Goal: Task Accomplishment & Management: Use online tool/utility

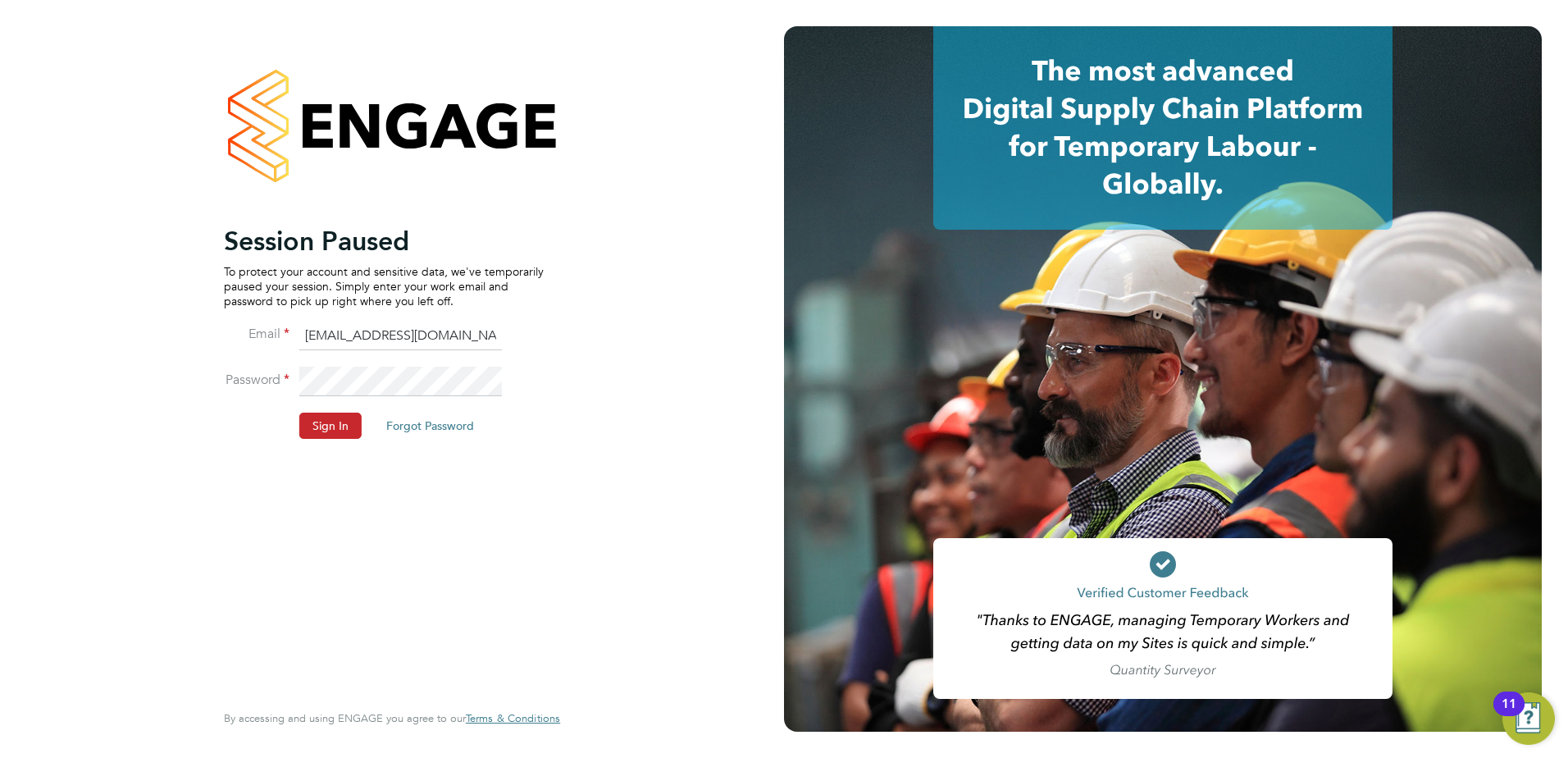
drag, startPoint x: 323, startPoint y: 434, endPoint x: 331, endPoint y: 427, distance: 10.6
click at [323, 433] on button "Sign In" at bounding box center [331, 425] width 62 height 27
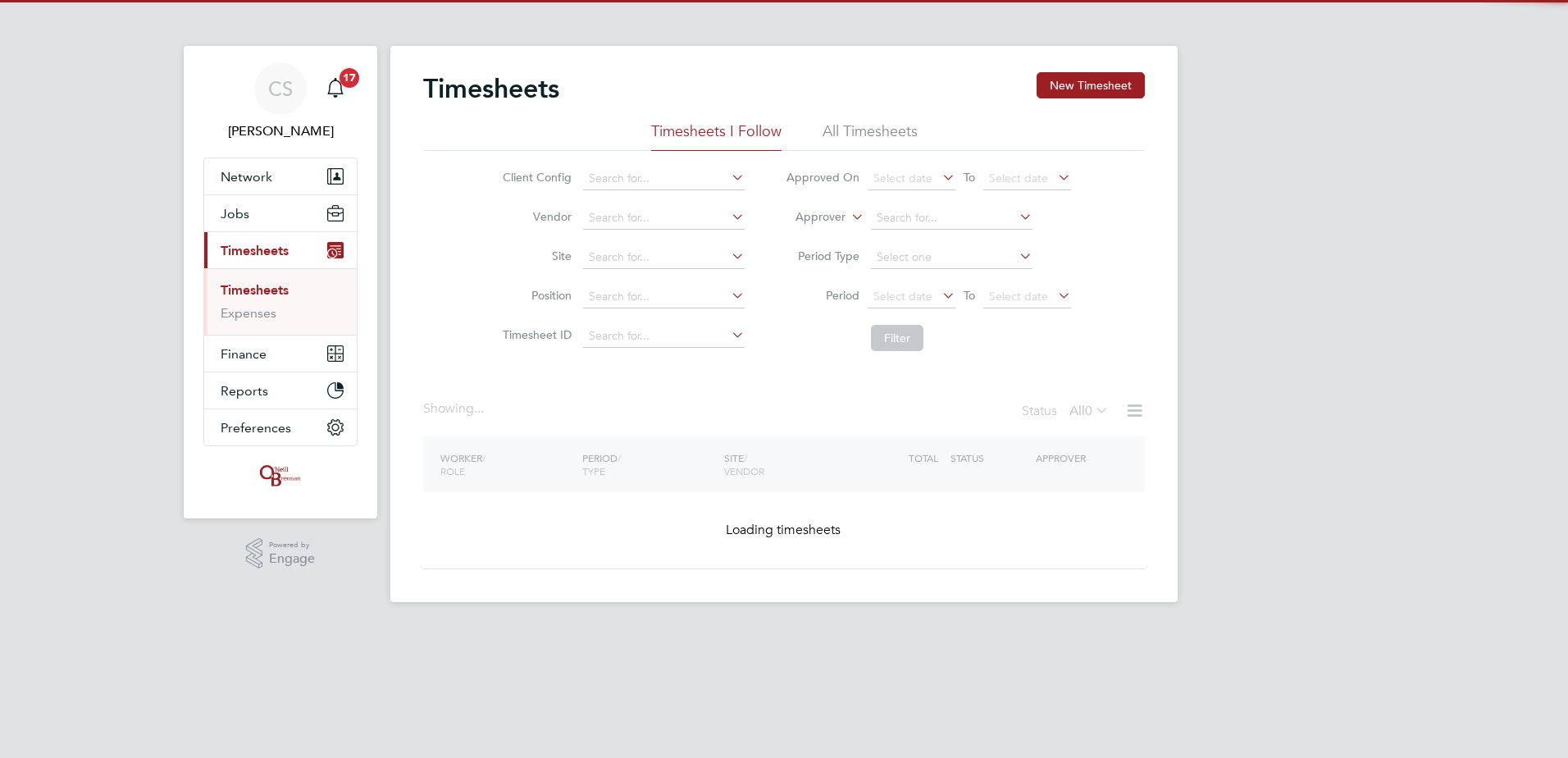
click at [1133, 91] on button "New Timesheet" at bounding box center [1091, 85] width 108 height 27
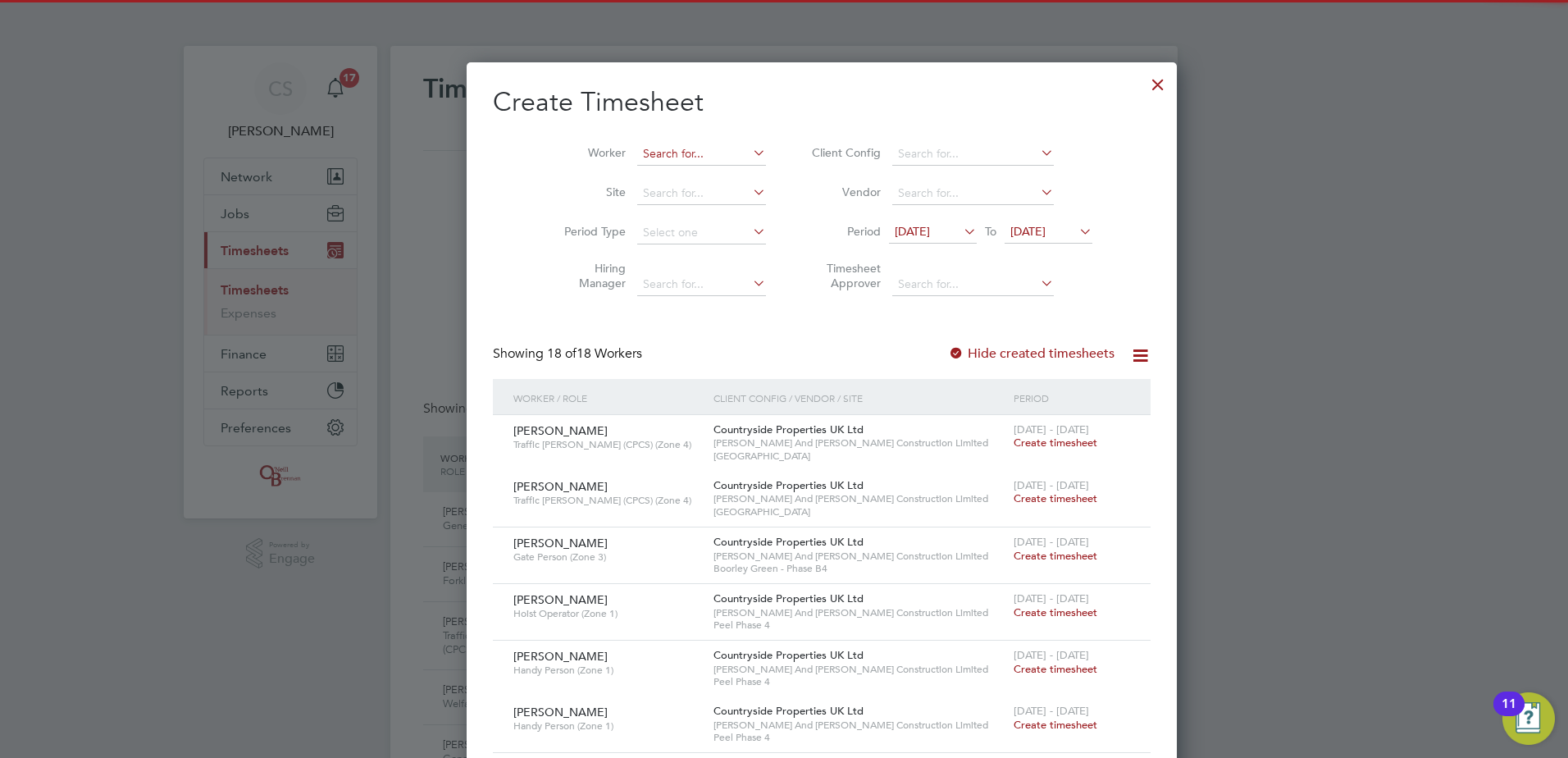
click at [637, 153] on input at bounding box center [702, 154] width 129 height 23
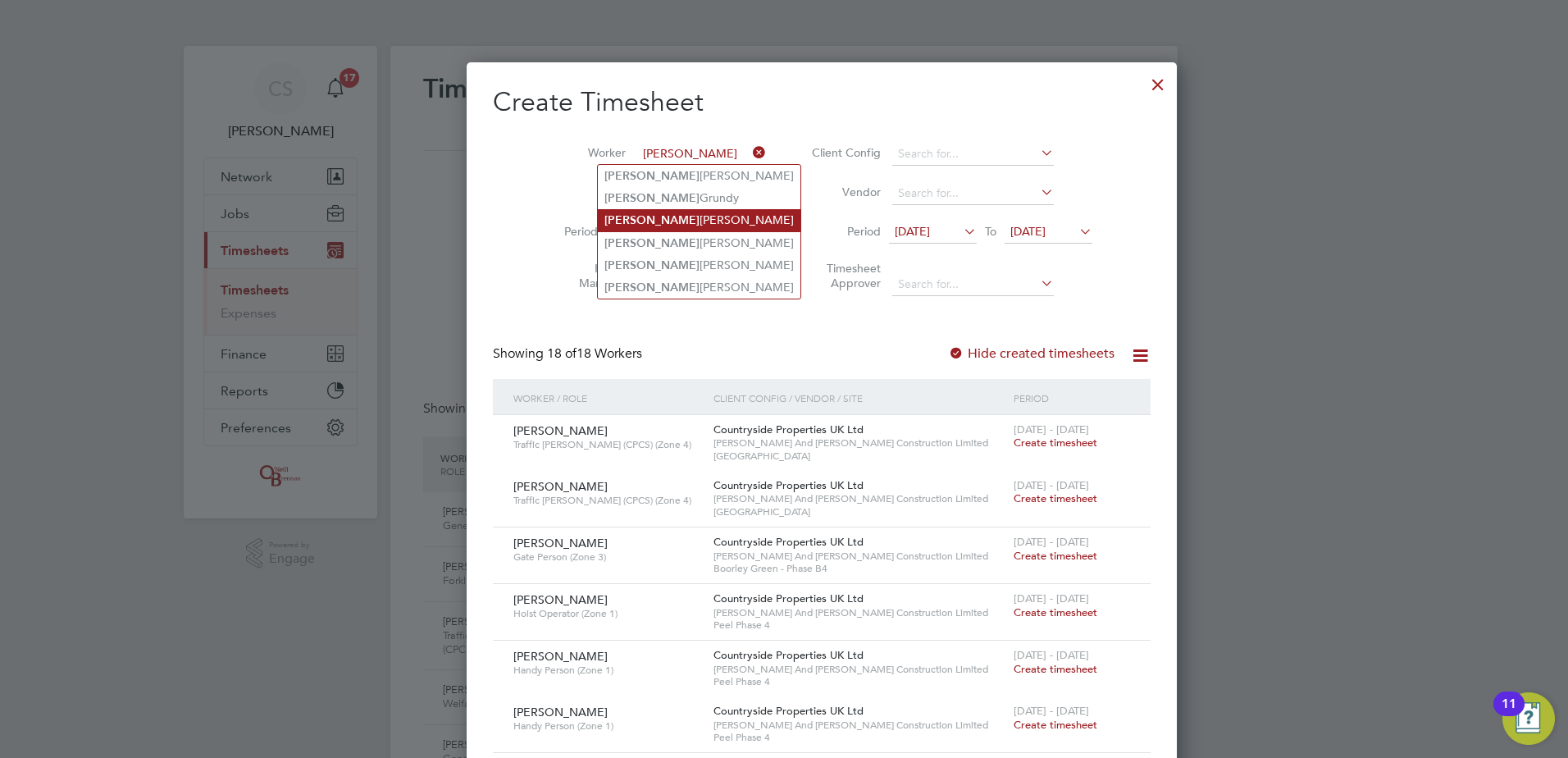
click at [686, 223] on li "[PERSON_NAME]" at bounding box center [699, 220] width 202 height 22
type input "[PERSON_NAME]"
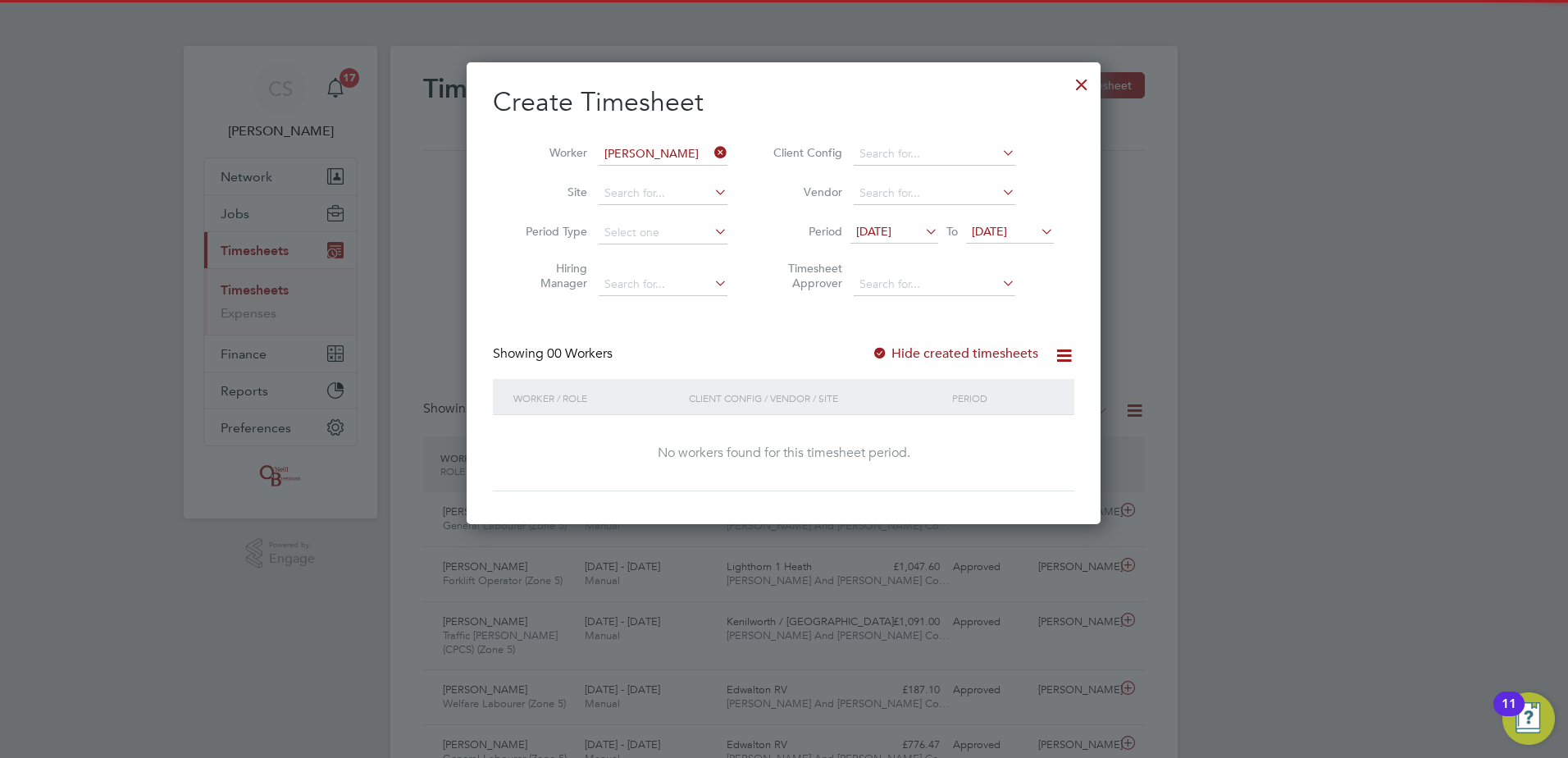
click at [936, 358] on label "Hide created timesheets" at bounding box center [955, 353] width 167 height 16
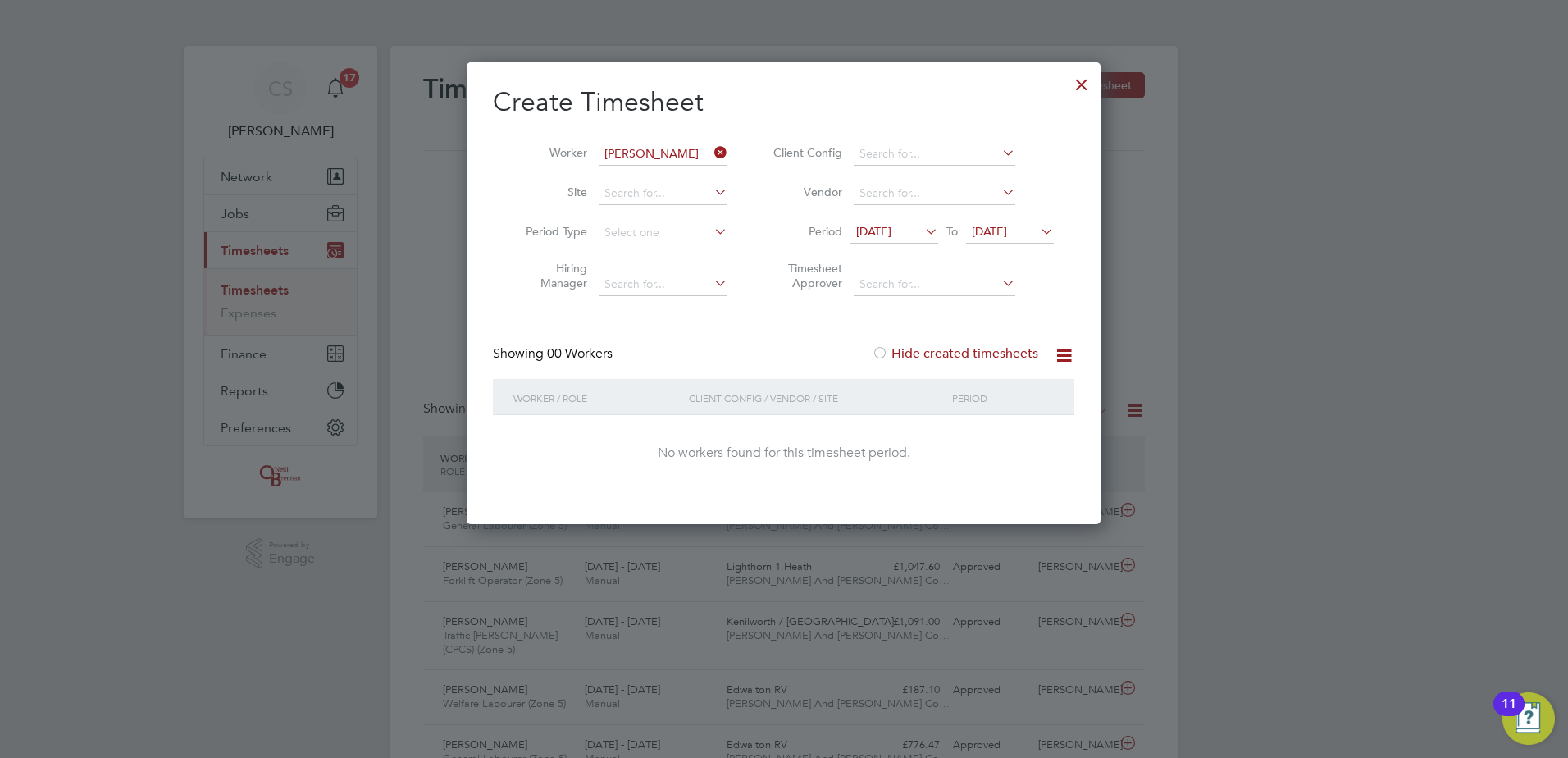
click at [935, 355] on label "Hide created timesheets" at bounding box center [955, 353] width 167 height 16
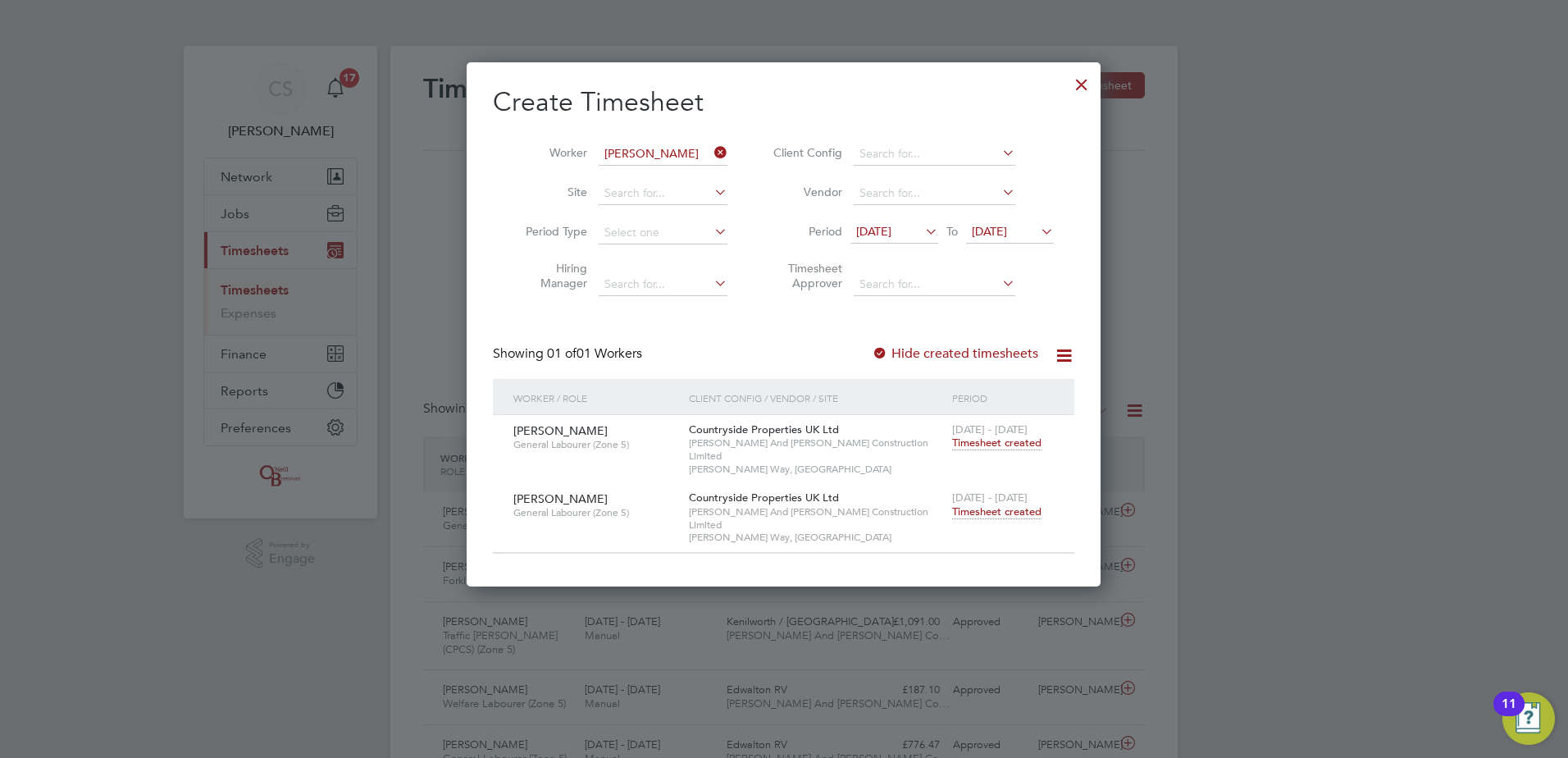
click at [1014, 504] on span "Timesheet created" at bounding box center [997, 512] width 90 height 15
